Goal: Find specific page/section: Find specific page/section

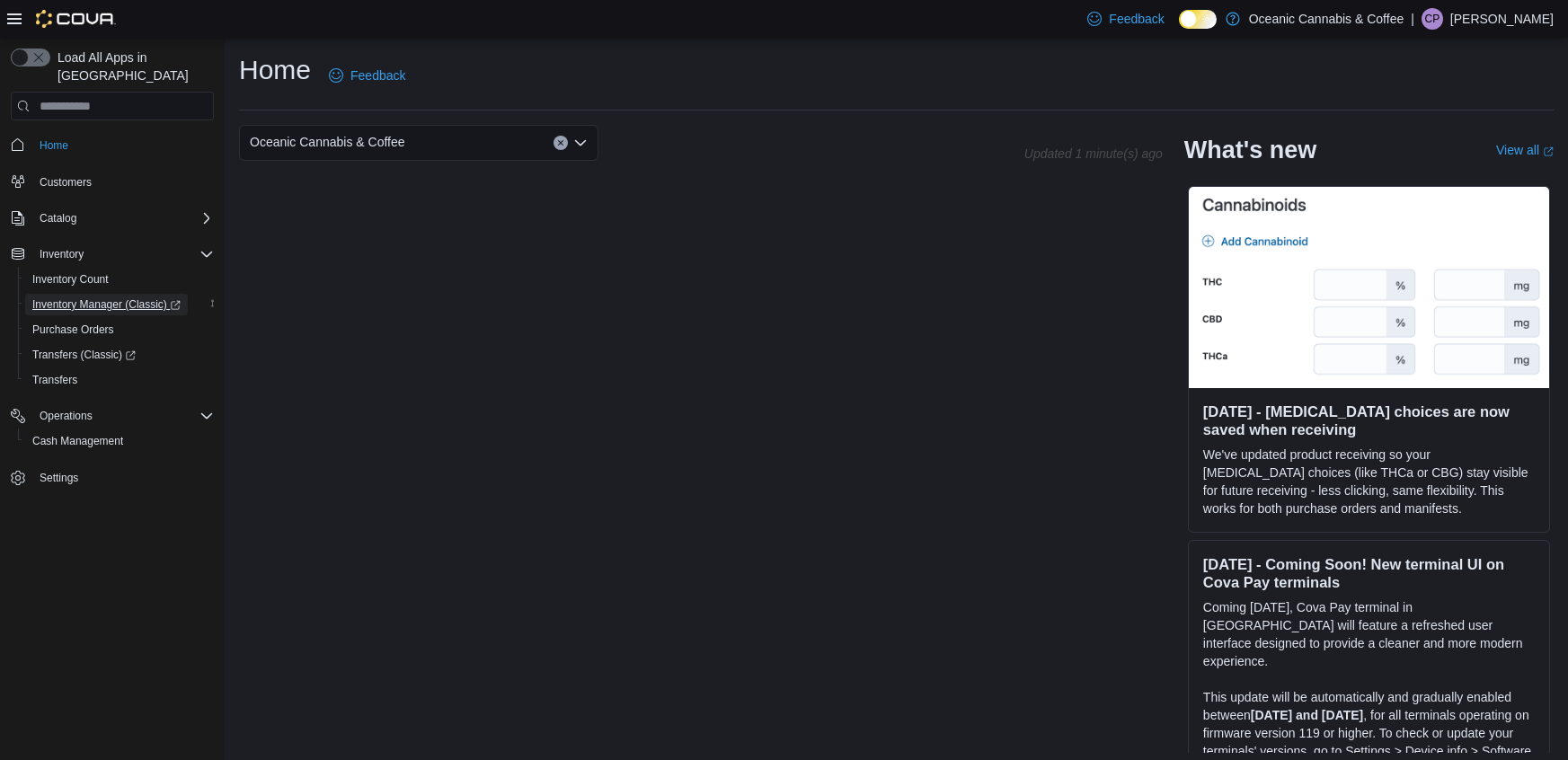
click at [110, 298] on span "Inventory Manager (Classic)" at bounding box center [106, 305] width 148 height 15
